Goal: Find specific page/section: Find specific page/section

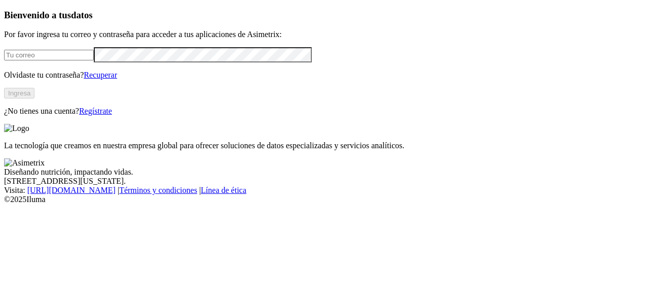
type input "[EMAIL_ADDRESS][DOMAIN_NAME]"
click at [34, 98] on button "Ingresa" at bounding box center [19, 93] width 30 height 11
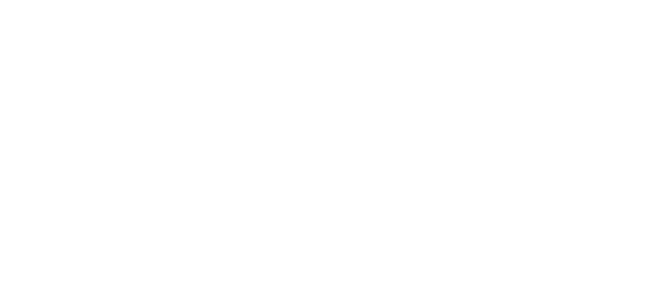
type input "m"
click at [19, 13] on icon at bounding box center [19, 207] width 31 height 406
click at [15, 191] on icon at bounding box center [19, 206] width 31 height 31
drag, startPoint x: 126, startPoint y: 140, endPoint x: 223, endPoint y: 160, distance: 98.7
